Goal: Task Accomplishment & Management: Complete application form

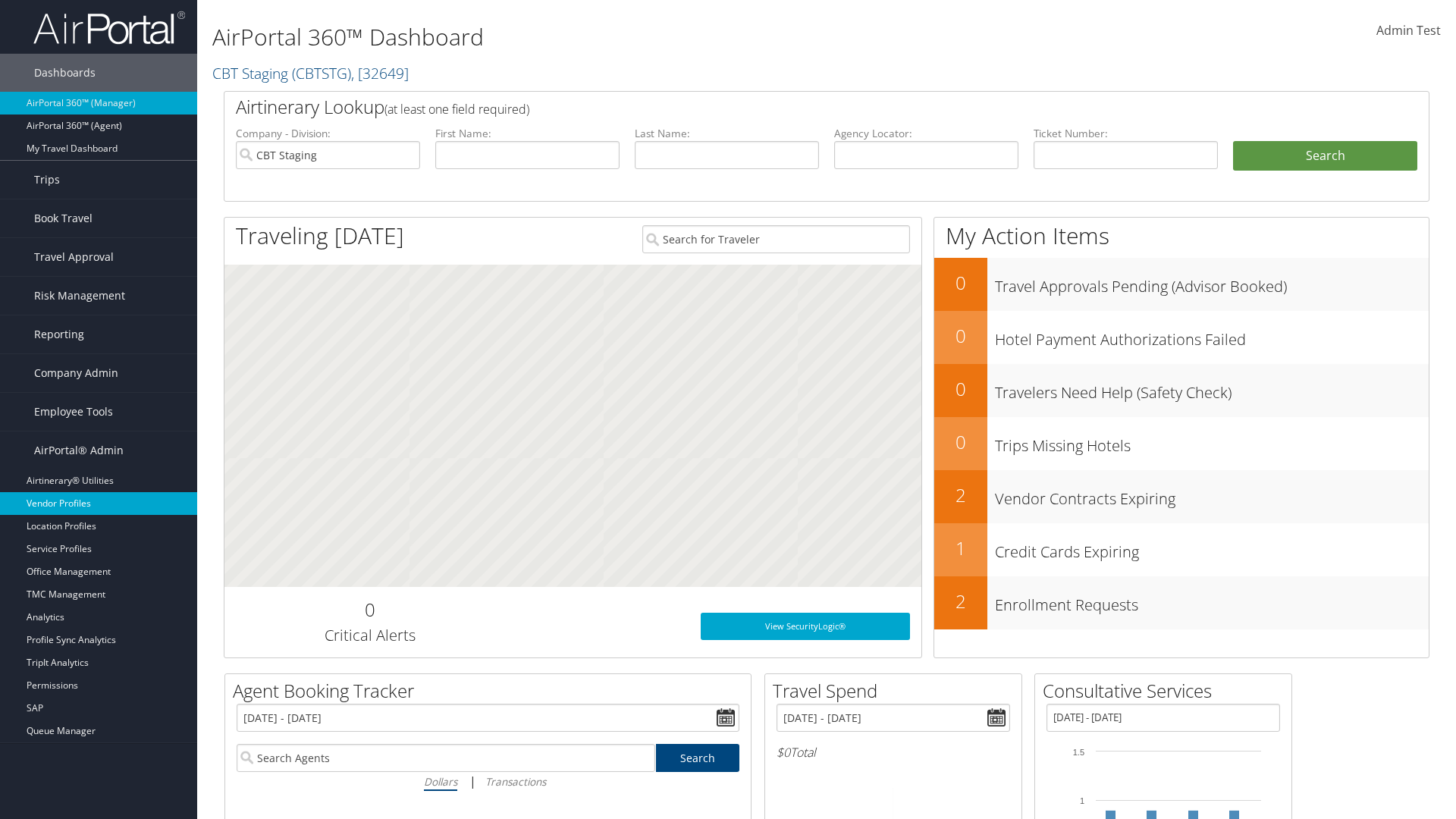
click at [98, 504] on link "Vendor Profiles" at bounding box center [98, 503] width 197 height 23
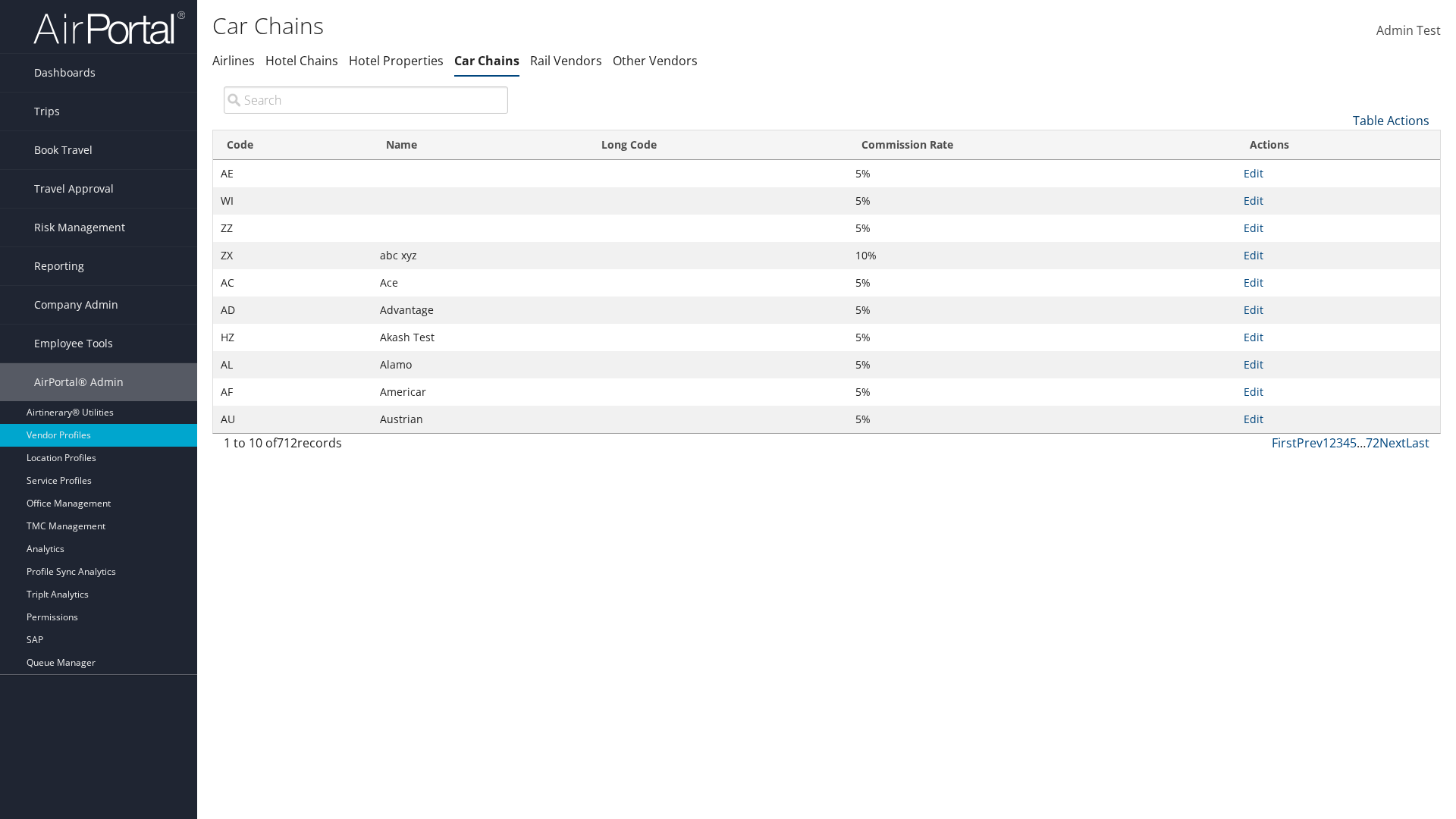
click at [1390, 119] on link "Table Actions" at bounding box center [1391, 120] width 77 height 16
click at [1339, 143] on link "New Record" at bounding box center [1339, 144] width 200 height 26
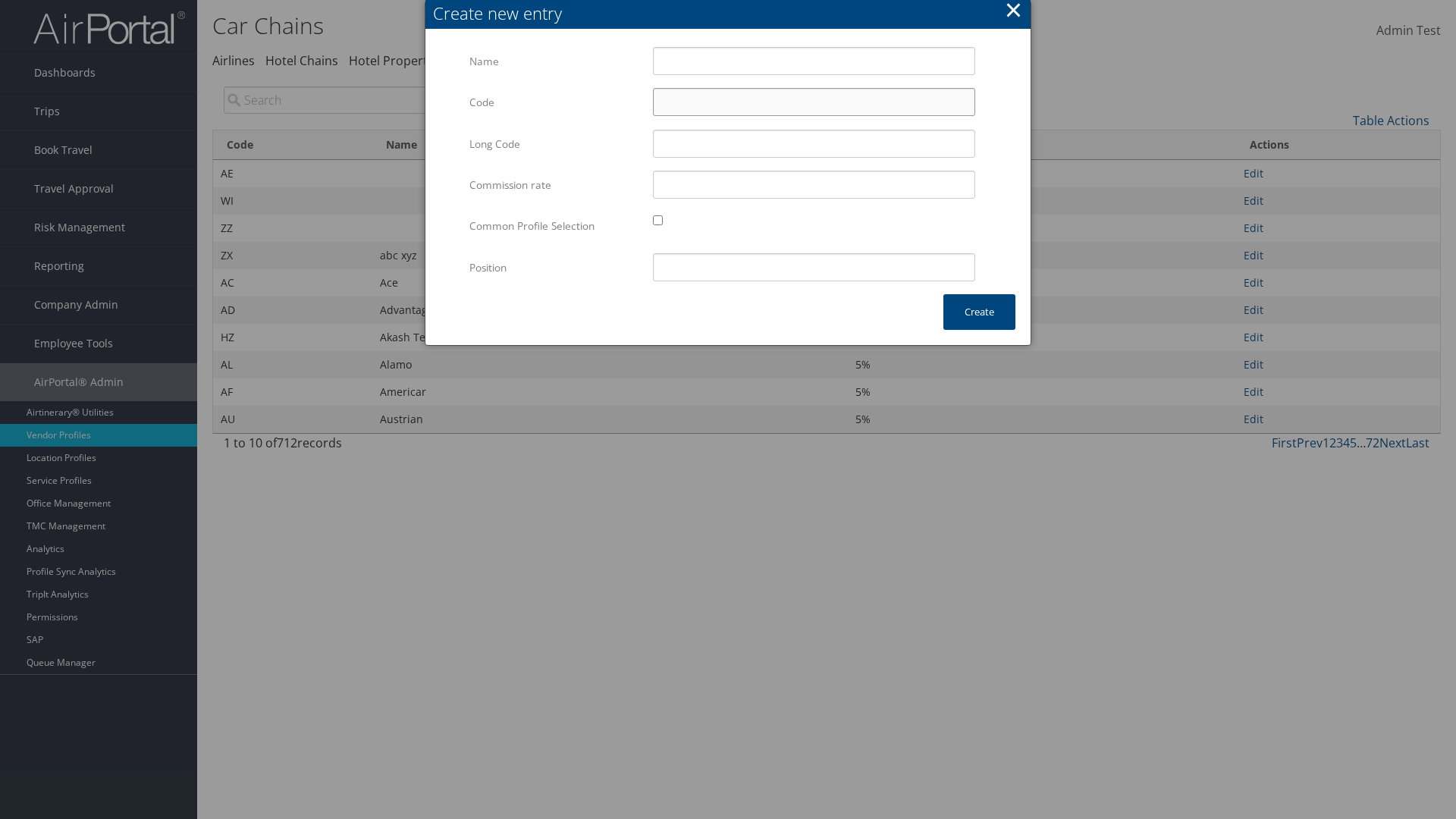
click at [814, 102] on input "Code" at bounding box center [815, 102] width 323 height 28
type input "+@"
click at [814, 61] on input "Test" at bounding box center [815, 61] width 323 height 28
type input "Test"
type input "test"
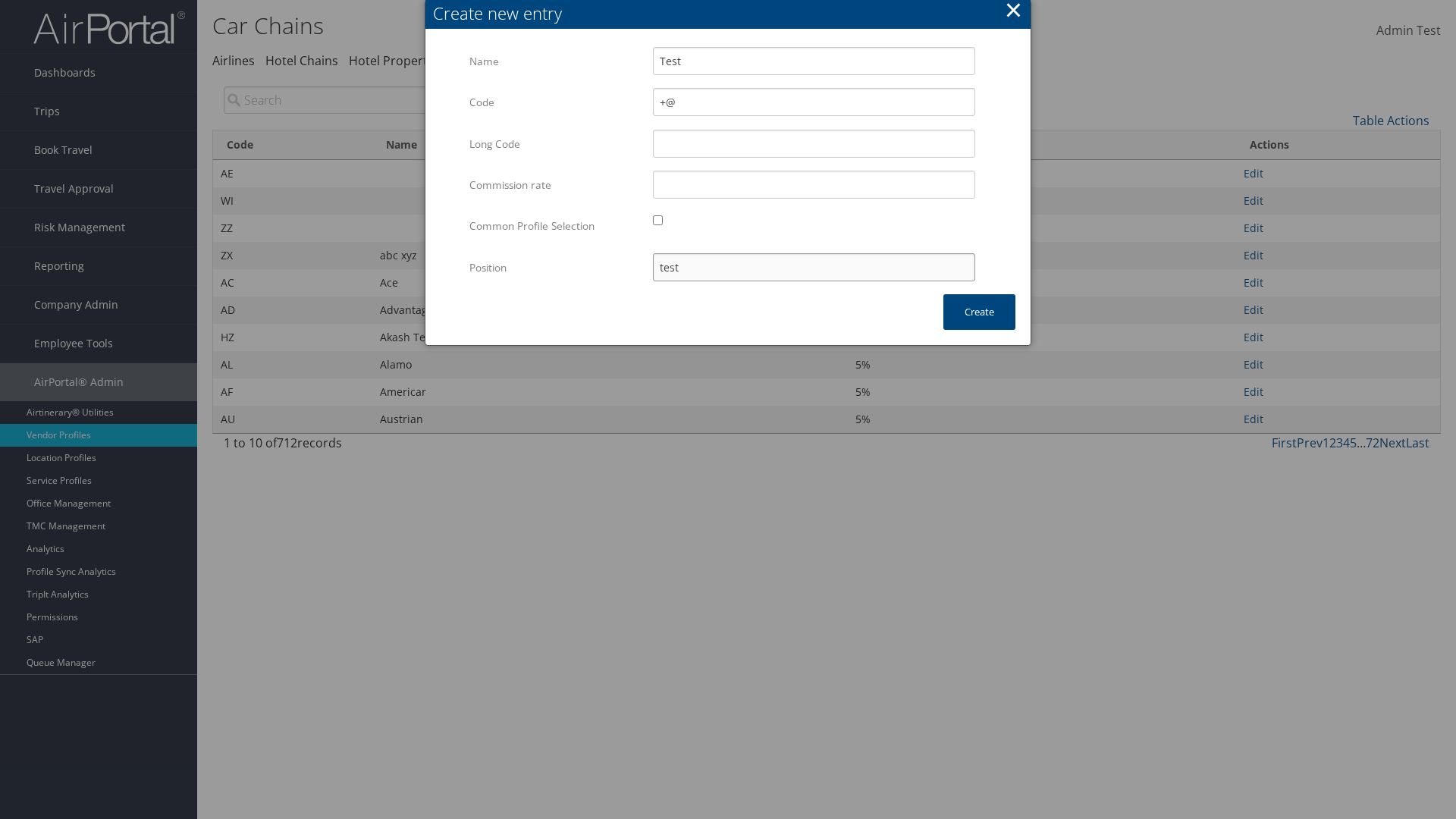
type input "+@"
type input "test"
click at [979, 312] on button "Create" at bounding box center [979, 312] width 72 height 36
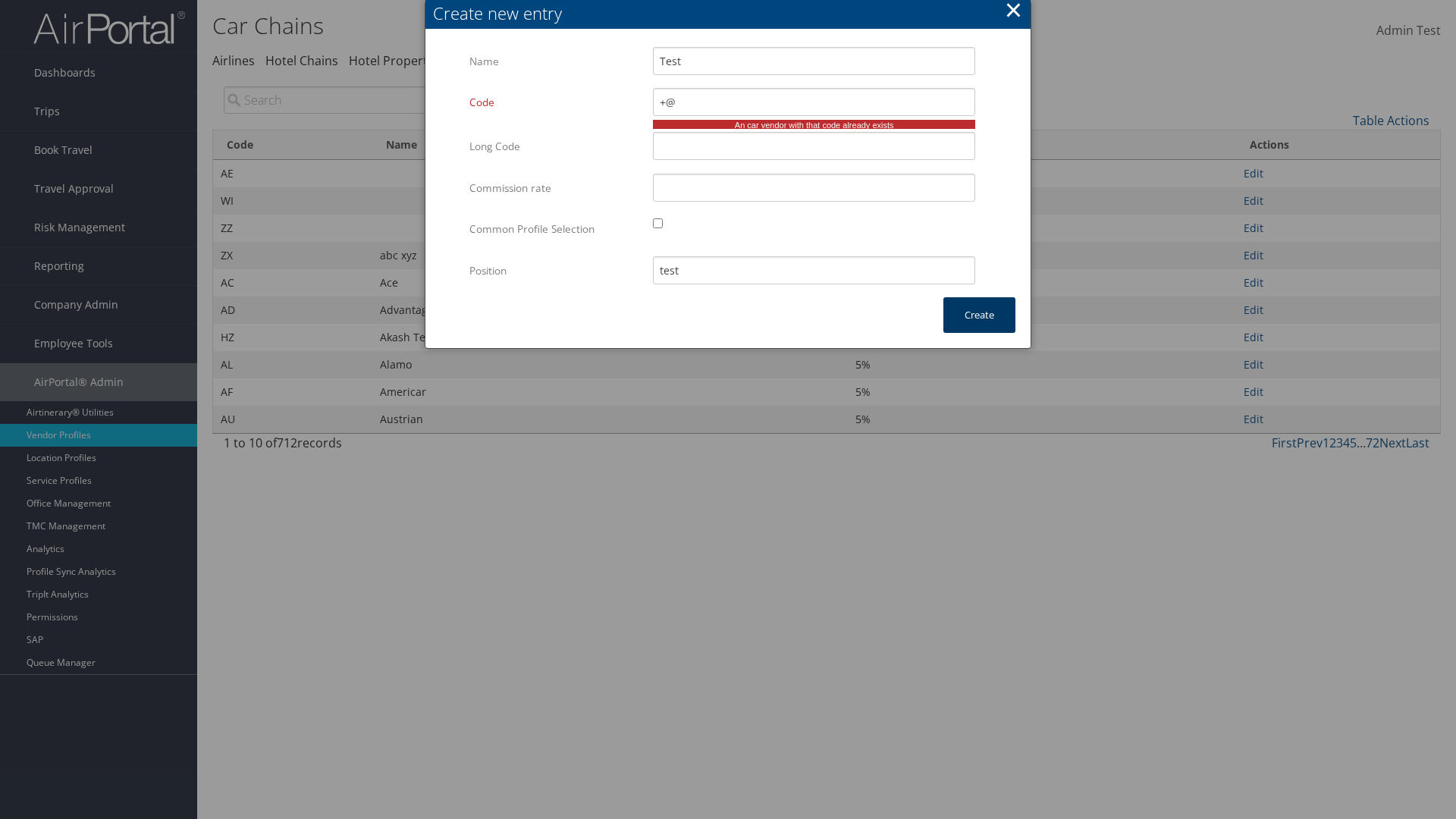
type input "Test"
